Goal: Complete application form

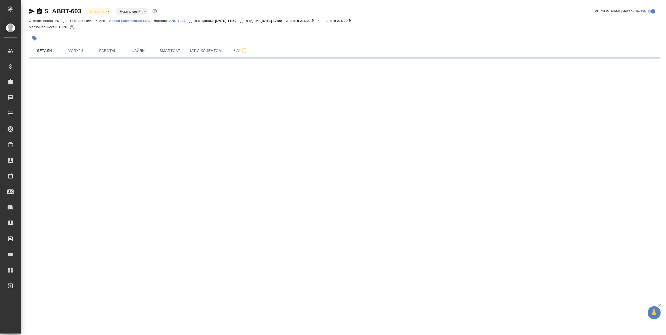
select select "RU"
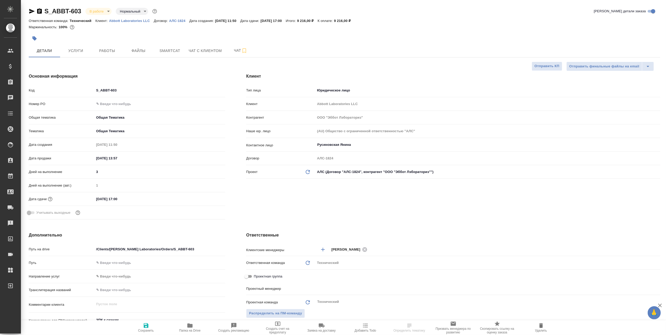
type textarea "x"
type input "[PERSON_NAME]"
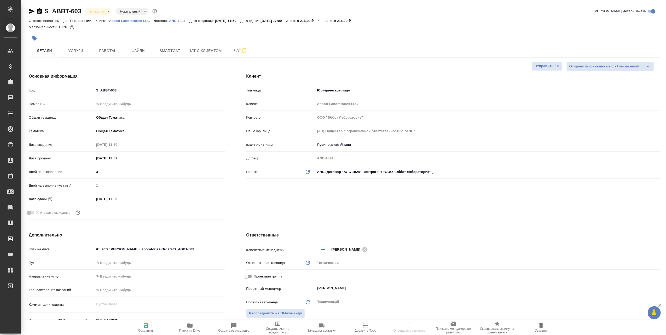
type textarea "x"
select select "RU"
type textarea "x"
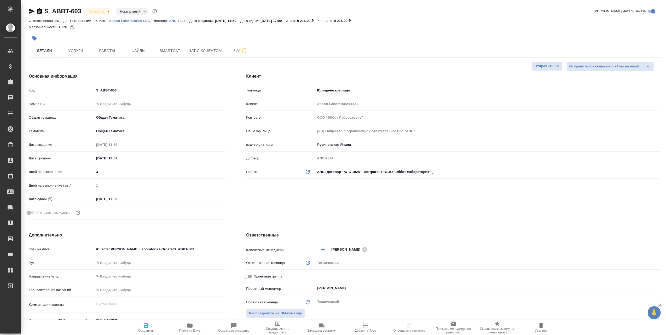
type textarea "x"
